Goal: Task Accomplishment & Management: Manage account settings

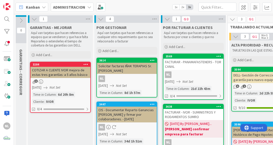
click at [186, 71] on link "3569 FACTURAR - PANAMAFASTENERS - TOR CANAL NL [DATE] Not Set Time in [GEOGRAPH…" at bounding box center [193, 77] width 61 height 46
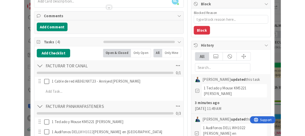
scroll to position [76, 0]
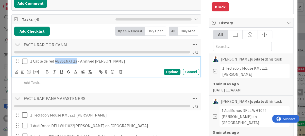
drag, startPoint x: 55, startPoint y: 61, endPoint x: 76, endPoint y: 61, distance: 20.8
click at [76, 61] on p "1 Cable de red AB361NXT23 - Anniyed [PERSON_NAME]" at bounding box center [113, 61] width 167 height 6
click at [126, 59] on p "1 Cable de red AB361NXT23 - Anniyed [PERSON_NAME]" at bounding box center [113, 61] width 167 height 6
drag, startPoint x: 80, startPoint y: 62, endPoint x: 106, endPoint y: 60, distance: 26.5
click at [106, 60] on p "1 Cable de red AB361NXT23 - Anniyed [PERSON_NAME]" at bounding box center [113, 61] width 167 height 6
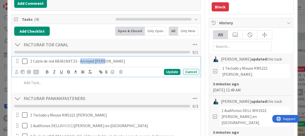
copy p "Anniyed [PERSON_NAME]"
click at [143, 97] on div "FACTURAR PANAMAFASTENERS Checklist Name 24 / 64 FACTURAR PANAMAFASTENERS 0 / 3" at bounding box center [106, 102] width 189 height 18
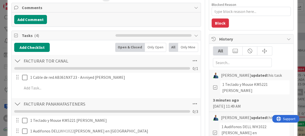
scroll to position [51, 0]
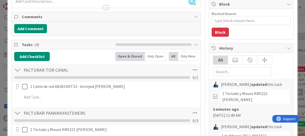
click at [136, 104] on div "Add Checklist Open & Closed Only Open All Only Mine FACTURAR TOR CANAL Checklis…" at bounding box center [106, 110] width 184 height 117
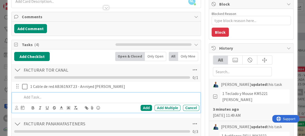
click at [27, 96] on p at bounding box center [109, 97] width 175 height 6
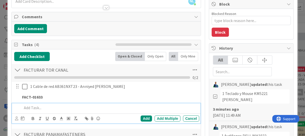
scroll to position [61, 0]
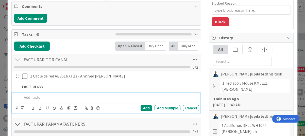
type textarea "x"
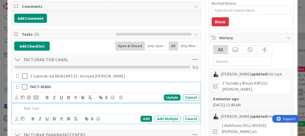
scroll to position [72, 0]
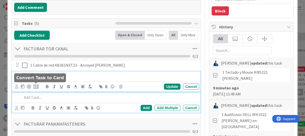
drag, startPoint x: 30, startPoint y: 86, endPoint x: 34, endPoint y: 85, distance: 4.4
click at [34, 85] on div "FACT-01633 Update Cancel" at bounding box center [106, 82] width 189 height 20
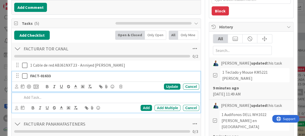
click at [50, 98] on p at bounding box center [109, 98] width 175 height 6
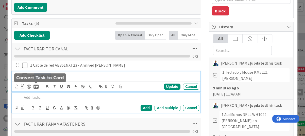
drag, startPoint x: 44, startPoint y: 86, endPoint x: 35, endPoint y: 86, distance: 9.1
click at [35, 86] on div "FACT-01633 Update Cancel" at bounding box center [106, 82] width 189 height 20
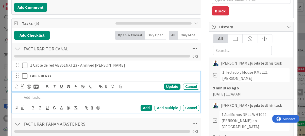
click at [48, 101] on div "Add Add Multiple Cancel" at bounding box center [106, 103] width 189 height 20
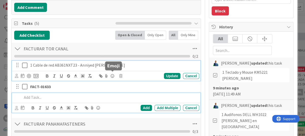
click at [110, 75] on div "1 Cable de red AB361NXT23 - Anniyed [PERSON_NAME] Update Cancel" at bounding box center [106, 71] width 189 height 20
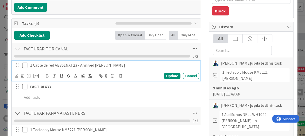
paste div
click at [125, 64] on strong "FACT-01633" at bounding box center [135, 65] width 21 height 5
click at [167, 75] on div "Update" at bounding box center [172, 76] width 16 height 6
click at [23, 66] on icon at bounding box center [26, 65] width 8 height 6
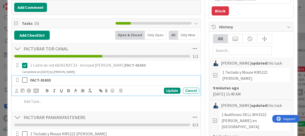
click at [40, 80] on strong "FACT-01633" at bounding box center [40, 80] width 21 height 5
click at [189, 90] on div "Cancel" at bounding box center [191, 91] width 16 height 6
drag, startPoint x: 73, startPoint y: 83, endPoint x: 1, endPoint y: 77, distance: 72.6
click at [1, 77] on div "ID 3569 ADMINISTRACION POR FACTURAR A CLIENTES Title 38 / 128 FACTURAR - PANAMA…" at bounding box center [152, 68] width 305 height 136
click at [120, 90] on icon at bounding box center [120, 91] width 3 height 4
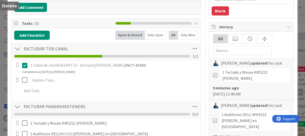
click at [133, 110] on div "Add Checklist Open & Closed Only Open All Only Mine FACTURAR TOR CANAL Checklis…" at bounding box center [106, 97] width 184 height 132
click at [105, 96] on div "1 Cable de red AB361NXT23 - Anniyed [PERSON_NAME] FACT-01633 Update Cancel Comp…" at bounding box center [106, 79] width 184 height 37
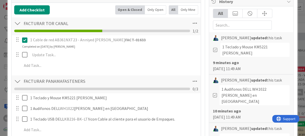
drag, startPoint x: 56, startPoint y: 88, endPoint x: 131, endPoint y: 89, distance: 74.3
click at [131, 89] on ul at bounding box center [102, 89] width 176 height 3
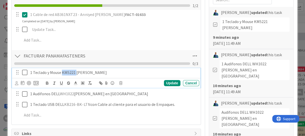
drag, startPoint x: 62, startPoint y: 72, endPoint x: 76, endPoint y: 72, distance: 13.7
click at [76, 72] on p "1 Teclado y Mouse KM5221 [PERSON_NAME]" at bounding box center [113, 73] width 167 height 6
copy p "KM5221"
drag, startPoint x: 76, startPoint y: 73, endPoint x: 95, endPoint y: 73, distance: 19.0
click at [95, 73] on p "1 Teclado y Mouse KM5221 [PERSON_NAME]" at bounding box center [113, 73] width 167 height 6
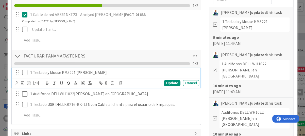
drag, startPoint x: 77, startPoint y: 71, endPoint x: 108, endPoint y: 71, distance: 31.0
click at [108, 71] on p "1 Teclado y Mouse KM5221 [PERSON_NAME]" at bounding box center [113, 73] width 167 height 6
copy p "[PERSON_NAME]"
click at [24, 73] on icon at bounding box center [26, 73] width 8 height 6
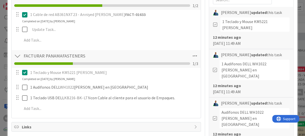
scroll to position [148, 0]
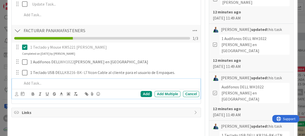
click at [98, 86] on div at bounding box center [109, 83] width 179 height 9
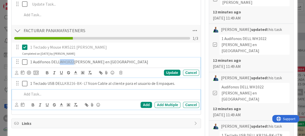
drag, startPoint x: 60, startPoint y: 62, endPoint x: 73, endPoint y: 61, distance: 13.0
click at [73, 61] on span "WH1022" at bounding box center [67, 61] width 14 height 5
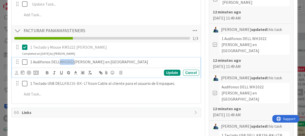
copy span "WH1022"
drag, startPoint x: 74, startPoint y: 62, endPoint x: 96, endPoint y: 63, distance: 22.1
click at [96, 63] on p "1 Audifonos DELL WH1022 [PERSON_NAME] en [GEOGRAPHIC_DATA]" at bounding box center [113, 62] width 167 height 6
copy p "[PERSON_NAME]"
click at [25, 63] on icon at bounding box center [26, 62] width 8 height 6
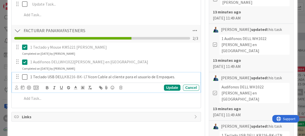
drag, startPoint x: 65, startPoint y: 76, endPoint x: 69, endPoint y: 76, distance: 3.8
click at [69, 76] on span "KB216-BK-LTN" at bounding box center [77, 76] width 26 height 5
drag, startPoint x: 65, startPoint y: 77, endPoint x: 90, endPoint y: 74, distance: 25.3
click at [90, 74] on p "1 Teclado USB DELL KB216-BK-LTN con Cable al cliente para el usuario de Empaque…" at bounding box center [113, 77] width 167 height 6
copy p "KB216-BK-LTN"
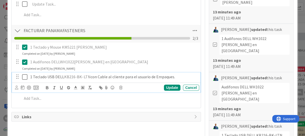
click at [182, 61] on p "1 Audifonos DELL WH1022 [PERSON_NAME] en [GEOGRAPHIC_DATA]" at bounding box center [113, 62] width 167 height 6
drag, startPoint x: 136, startPoint y: 77, endPoint x: 174, endPoint y: 77, distance: 38.6
click at [174, 77] on p "1 Teclado USB DELL KB216-BK-LTN con Cable al cliente para el usuario de Empaque…" at bounding box center [113, 77] width 167 height 6
copy p "usuario de Empaques."
click at [26, 78] on icon at bounding box center [26, 77] width 8 height 6
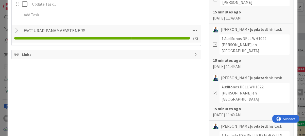
click at [18, 30] on div at bounding box center [17, 30] width 7 height 9
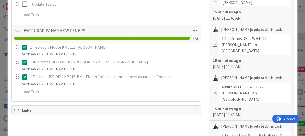
scroll to position [123, 0]
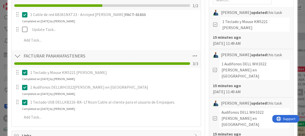
type textarea "x"
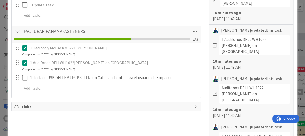
scroll to position [148, 0]
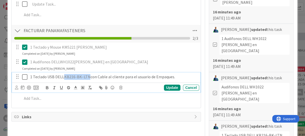
drag, startPoint x: 64, startPoint y: 78, endPoint x: 88, endPoint y: 77, distance: 23.4
click at [88, 77] on span "KB216-BK-LTN" at bounding box center [77, 76] width 26 height 5
copy span "KB216-BK-LTN"
click at [146, 53] on div "1 Teclado y Mouse KM5221 [PERSON_NAME] Update Cancel Completed on [DATE] by [PE…" at bounding box center [106, 49] width 189 height 13
drag, startPoint x: 136, startPoint y: 77, endPoint x: 167, endPoint y: 79, distance: 31.5
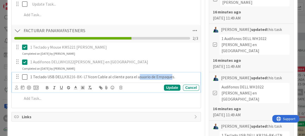
click at [167, 79] on p "1 Teclado USB DELL KB216-BK-LTN con Cable al cliente para el usuario de Empaque…" at bounding box center [113, 77] width 167 height 6
drag, startPoint x: 149, startPoint y: 78, endPoint x: 174, endPoint y: 77, distance: 25.2
click at [174, 77] on p "1 Teclado USB DELL KB216-BK-LTN con Cable al cliente para el usuario de Empaque…" at bounding box center [113, 77] width 167 height 6
drag, startPoint x: 148, startPoint y: 76, endPoint x: 175, endPoint y: 77, distance: 26.4
click at [175, 77] on p "1 Teclado USB DELL KB216-BK-LTN con Cable al cliente para el usuario de Empaque…" at bounding box center [113, 77] width 167 height 6
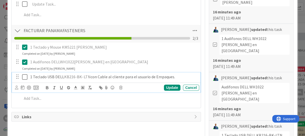
copy p "de Empaques."
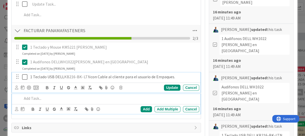
click at [70, 99] on p at bounding box center [109, 99] width 175 height 6
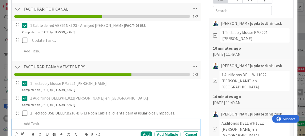
scroll to position [137, 0]
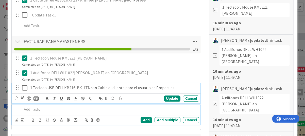
click at [178, 88] on p "1 Teclado USB DELL KB216-BK-LTN con Cable al cliente para el usuario de Empaque…" at bounding box center [113, 88] width 167 height 6
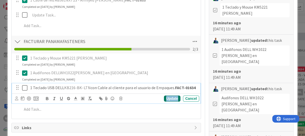
click at [165, 102] on div "Update" at bounding box center [172, 99] width 16 height 6
click at [175, 88] on strong "FACT-01634" at bounding box center [185, 87] width 21 height 5
click at [26, 87] on icon at bounding box center [26, 88] width 8 height 6
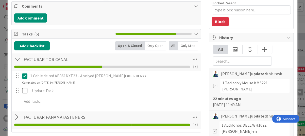
scroll to position [61, 0]
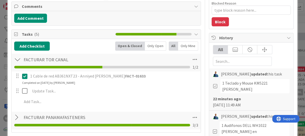
click at [17, 116] on div at bounding box center [17, 117] width 7 height 9
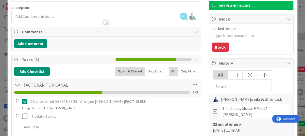
scroll to position [0, 0]
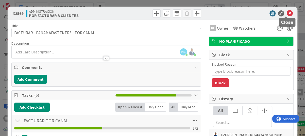
click at [273, 13] on icon at bounding box center [290, 13] width 6 height 6
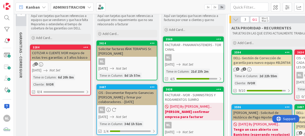
scroll to position [25, 0]
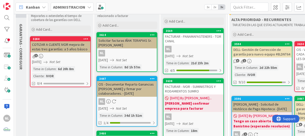
click at [193, 44] on link "3569 FACTURAR - PANAMAFASTENERS - TOR CANAL NL [DATE] Not Set Time in [GEOGRAPH…" at bounding box center [193, 51] width 61 height 46
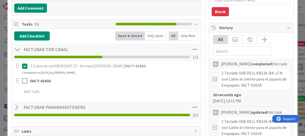
scroll to position [76, 0]
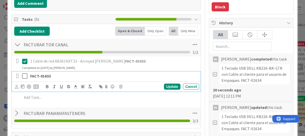
click at [69, 78] on div "FACT-01633" at bounding box center [113, 76] width 171 height 9
drag, startPoint x: 65, startPoint y: 78, endPoint x: 3, endPoint y: 77, distance: 62.7
click at [3, 77] on div "ID 3569 ADMINISTRACION POR FACTURAR A CLIENTES Title 38 / 128 FACTURAR - PANAMA…" at bounding box center [152, 68] width 305 height 136
click at [118, 86] on div "Update Cancel" at bounding box center [107, 86] width 184 height 7
click at [120, 89] on div "Update Cancel" at bounding box center [107, 86] width 184 height 7
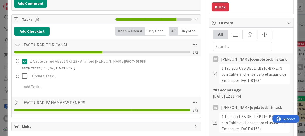
click at [186, 87] on div "1 Cable de red AB361NXT23 - Anniyed [PERSON_NAME] FACT-01633 Update Cancel Comp…" at bounding box center [106, 75] width 184 height 37
click at [55, 81] on div "1 Cable de red AB361NXT23 - Anniyed [PERSON_NAME] FACT-01633 Update Cancel Comp…" at bounding box center [106, 75] width 184 height 37
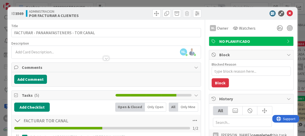
scroll to position [101, 0]
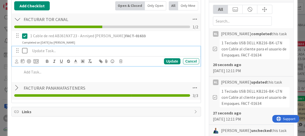
click at [37, 51] on p at bounding box center [113, 51] width 167 height 6
click at [168, 62] on div "Update" at bounding box center [172, 61] width 16 height 6
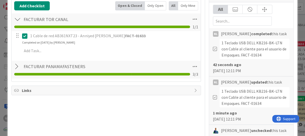
scroll to position [76, 0]
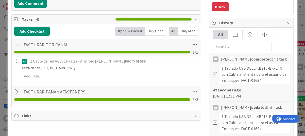
click at [16, 44] on div at bounding box center [17, 44] width 7 height 9
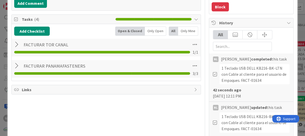
click at [16, 44] on div at bounding box center [17, 44] width 7 height 9
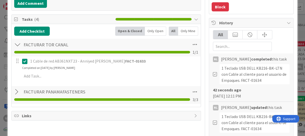
click at [16, 92] on div at bounding box center [17, 92] width 7 height 9
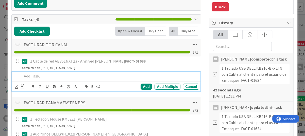
click at [39, 77] on p at bounding box center [109, 76] width 175 height 6
click at [177, 128] on div "1 Teclado y Mouse KM5221 [PERSON_NAME] Update Cancel Completed on [DATE] by [PE…" at bounding box center [106, 121] width 189 height 13
click at [114, 76] on p at bounding box center [109, 76] width 175 height 6
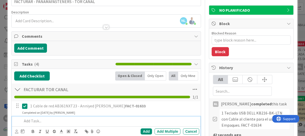
scroll to position [0, 0]
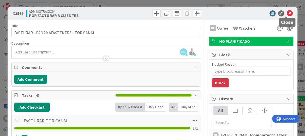
click at [273, 12] on icon at bounding box center [290, 13] width 6 height 6
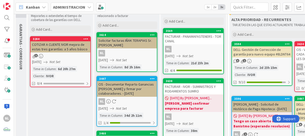
click at [200, 48] on div "NL" at bounding box center [193, 49] width 60 height 7
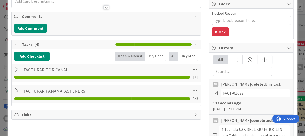
scroll to position [76, 0]
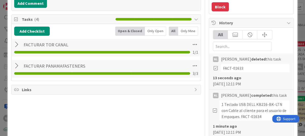
click at [14, 44] on div at bounding box center [17, 44] width 7 height 9
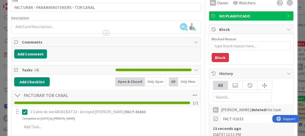
scroll to position [0, 0]
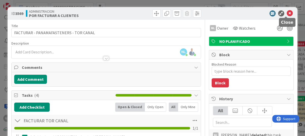
click at [273, 12] on icon at bounding box center [290, 13] width 6 height 6
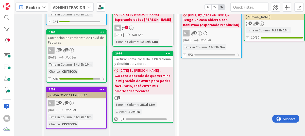
scroll to position [101, 50]
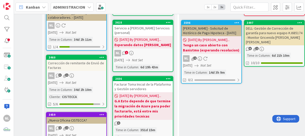
click at [86, 79] on div "NL 3 1" at bounding box center [76, 76] width 60 height 7
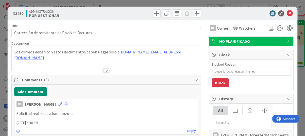
type textarea "x"
click at [273, 12] on icon at bounding box center [290, 13] width 6 height 6
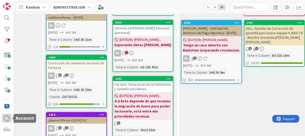
click at [6, 119] on div "NL" at bounding box center [6, 118] width 7 height 7
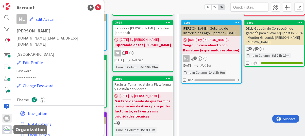
click at [7, 129] on img at bounding box center [6, 129] width 7 height 7
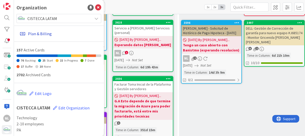
click at [32, 34] on link "Plan & Billing" at bounding box center [59, 33] width 83 height 9
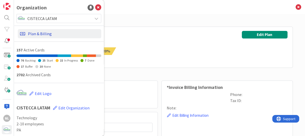
type input "[DOMAIN_NAME][EMAIL_ADDRESS][DOMAIN_NAME]"
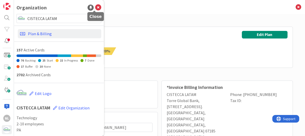
click at [95, 6] on icon at bounding box center [98, 8] width 6 height 6
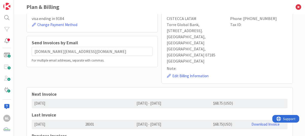
scroll to position [88, 0]
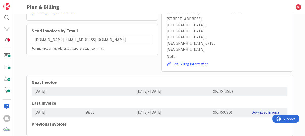
click at [266, 110] on link "Download Invoice" at bounding box center [265, 112] width 28 height 5
